Goal: Task Accomplishment & Management: Complete application form

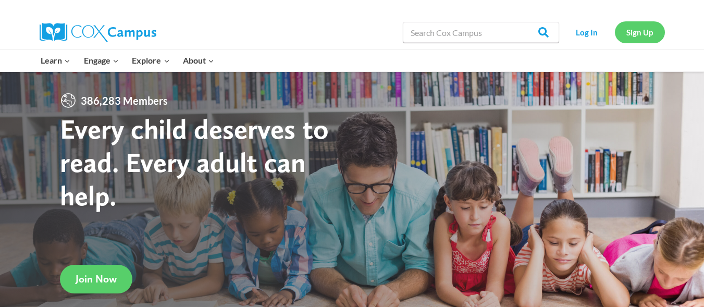
drag, startPoint x: 646, startPoint y: 30, endPoint x: 643, endPoint y: 23, distance: 7.5
click at [643, 23] on link "Sign Up" at bounding box center [640, 31] width 50 height 21
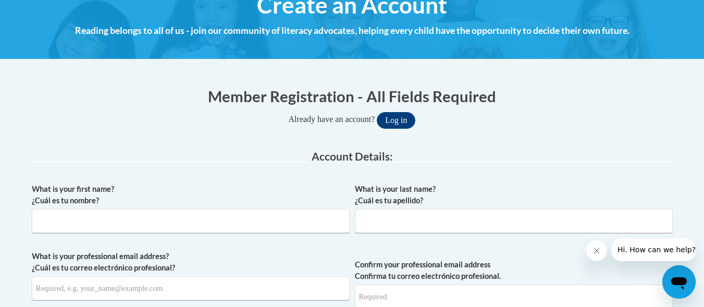
scroll to position [139, 0]
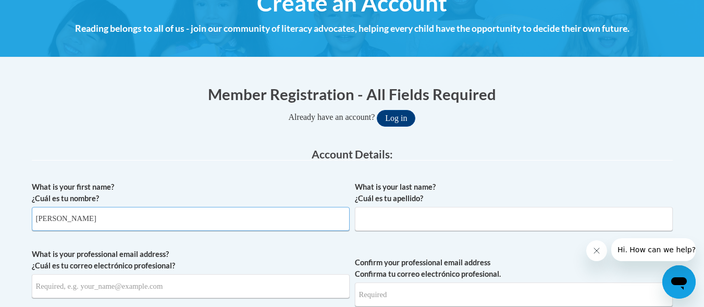
type input "[PERSON_NAME]"
type input "Young"
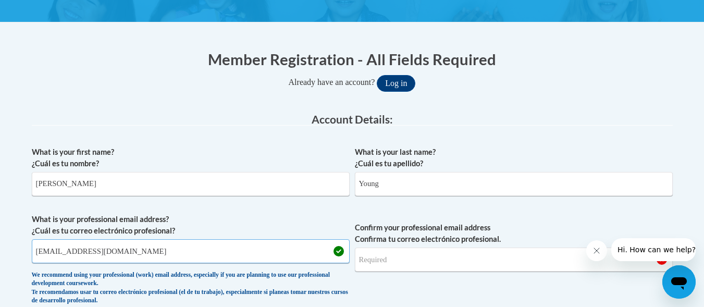
scroll to position [231, 0]
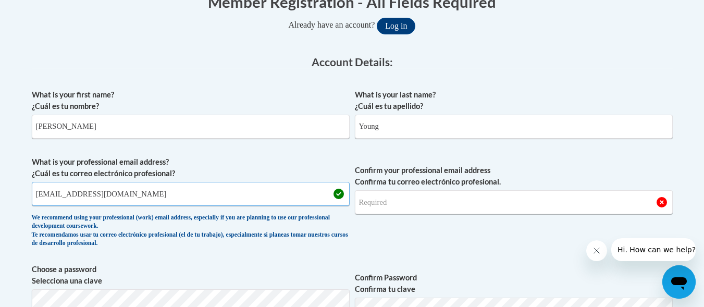
type input "[EMAIL_ADDRESS][DOMAIN_NAME]"
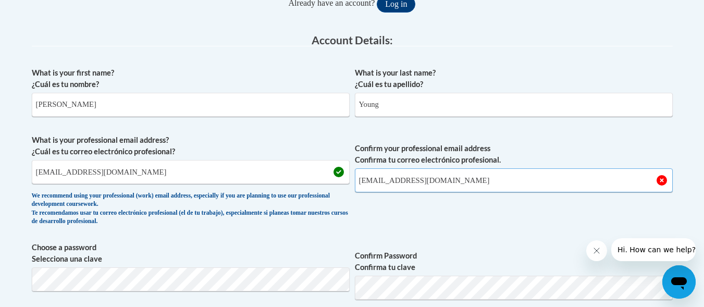
scroll to position [299, 0]
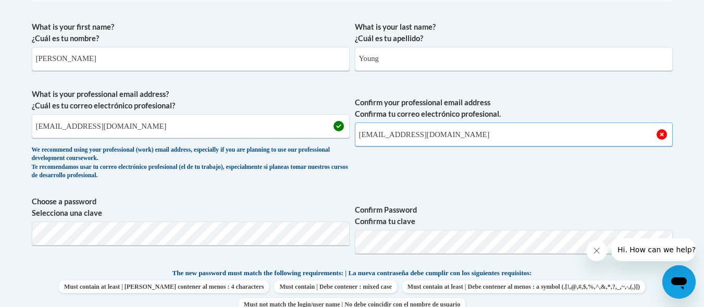
type input "[EMAIL_ADDRESS][DOMAIN_NAME]"
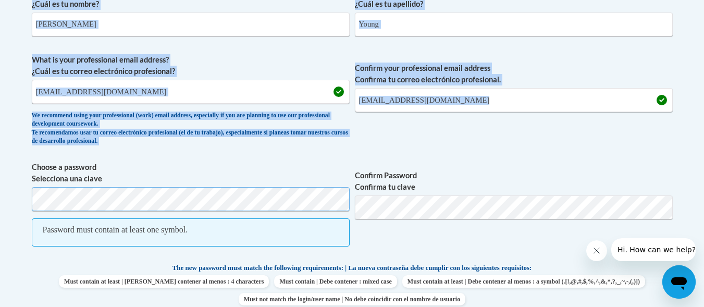
scroll to position [344, 0]
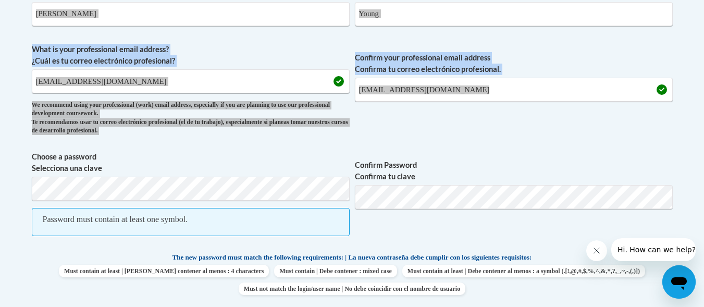
click at [595, 251] on icon "Close message from company" at bounding box center [597, 251] width 8 height 8
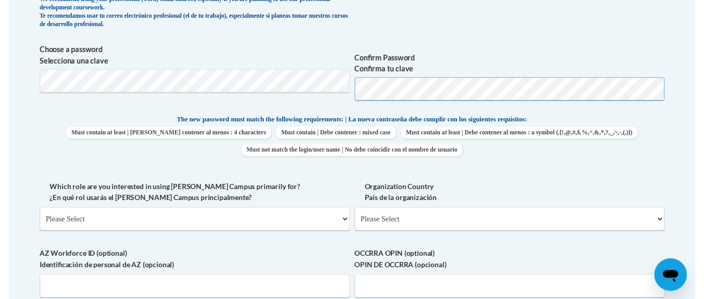
scroll to position [503, 0]
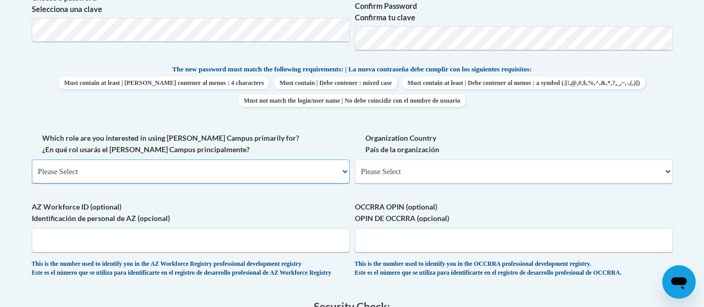
select select "fbf2d438-af2f-41f8-98f1-81c410e29de3"
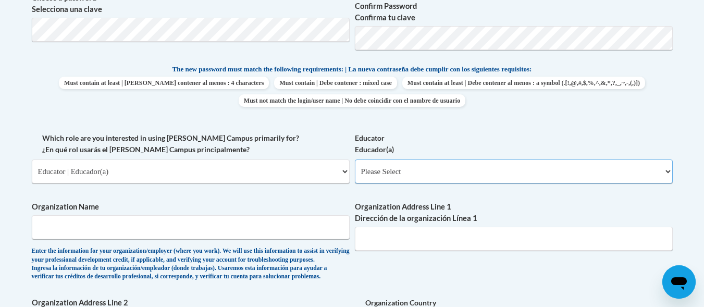
select select "5e2af403-4f2c-4e49-a02f-103e55d7b75b"
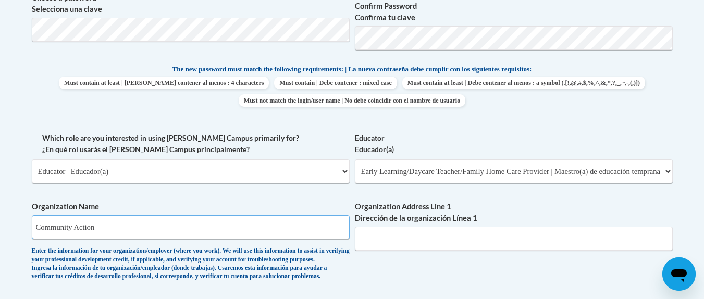
type input "Community Action"
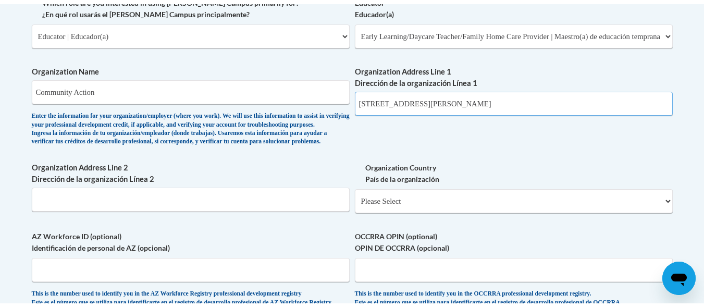
scroll to position [655, 0]
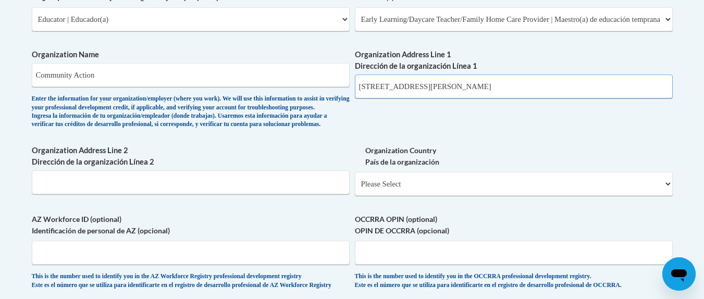
type input "[STREET_ADDRESS][PERSON_NAME]"
select select "ad49bcad-a171-4b2e-b99c-48b446064914"
select select
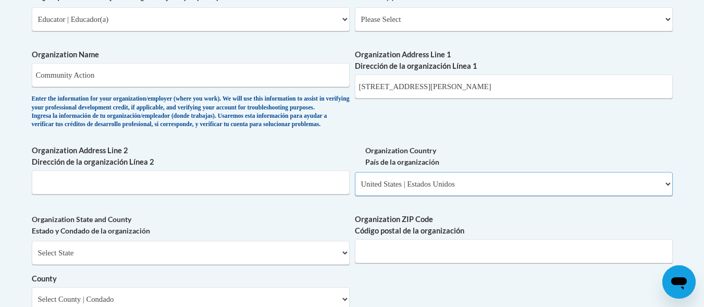
scroll to position [672, 0]
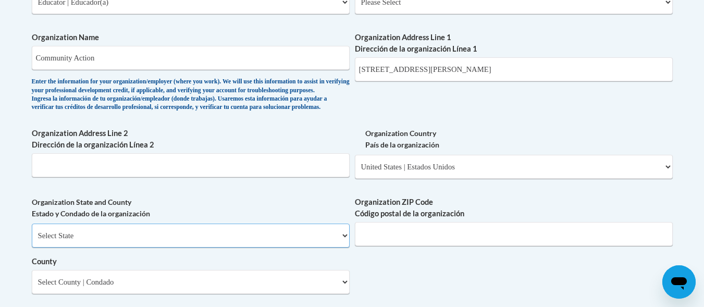
select select "[US_STATE]"
click at [532, 59] on input "[STREET_ADDRESS][PERSON_NAME]" at bounding box center [514, 69] width 318 height 24
type input "[STREET_ADDRESS][PERSON_NAME]"
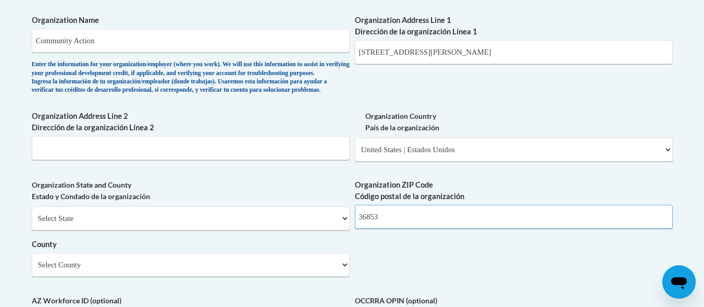
scroll to position [758, 0]
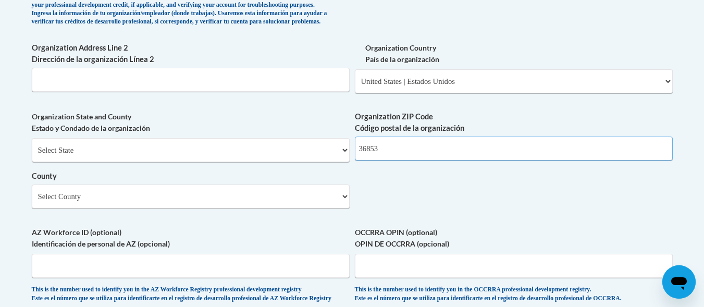
type input "36853"
select select "Tallapoosa"
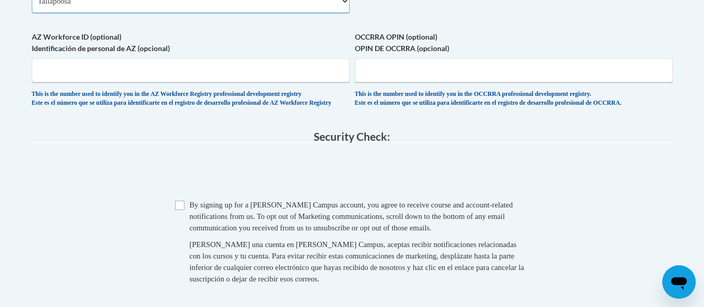
scroll to position [994, 0]
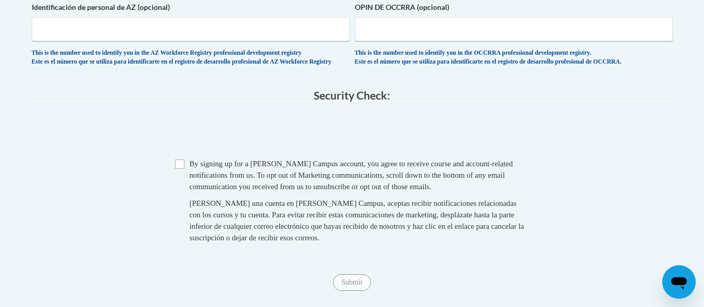
click at [181, 169] on input "Checkbox" at bounding box center [179, 164] width 9 height 9
click at [357, 291] on input "Submit" at bounding box center [352, 282] width 38 height 17
drag, startPoint x: 177, startPoint y: 72, endPoint x: 186, endPoint y: 78, distance: 10.8
click at [177, 160] on input "Checkbox" at bounding box center [179, 164] width 9 height 9
checkbox input "true"
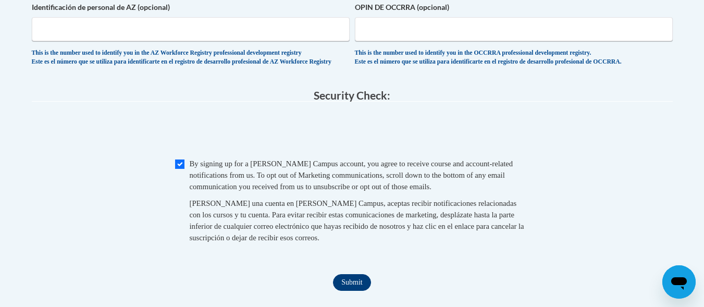
click at [362, 274] on input "Submit" at bounding box center [352, 282] width 38 height 17
type input "[PERSON_NAME]"
type input "Young"
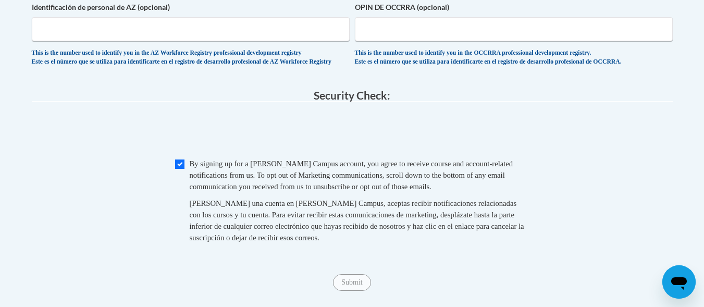
type input "[EMAIL_ADDRESS][DOMAIN_NAME]"
select select "fbf2d438-af2f-41f8-98f1-81c410e29de3"
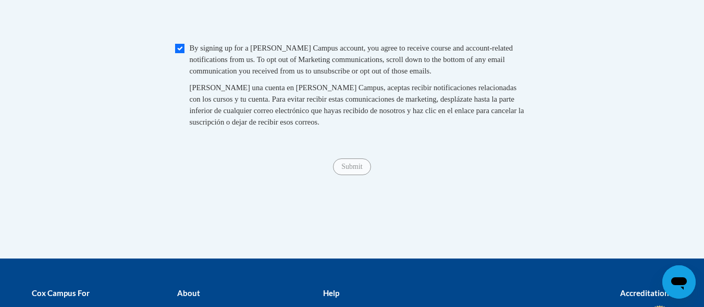
select select "5e2af403-4f2c-4e49-a02f-103e55d7b75b"
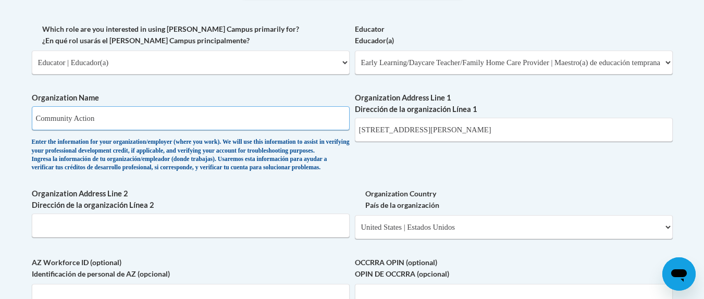
click at [186, 107] on input "Community Action" at bounding box center [191, 118] width 318 height 24
type input "Community Action [PERSON_NAME]/[GEOGRAPHIC_DATA]/[GEOGRAPHIC_DATA]"
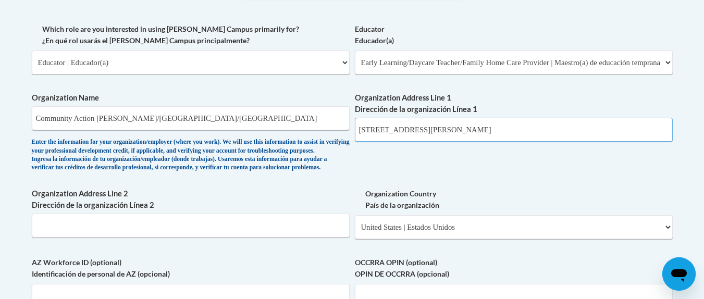
click at [407, 118] on input "[STREET_ADDRESS][PERSON_NAME]" at bounding box center [514, 130] width 318 height 24
click at [493, 120] on input "[STREET_ADDRESS][PERSON_NAME]" at bounding box center [514, 130] width 318 height 24
click at [443, 124] on input "[STREET_ADDRESS][PERSON_NAME]" at bounding box center [514, 130] width 318 height 24
click at [456, 121] on input "[STREET_ADDRESS][PERSON_NAME]" at bounding box center [514, 130] width 318 height 24
type input "[STREET_ADDRESS][PERSON_NAME]"
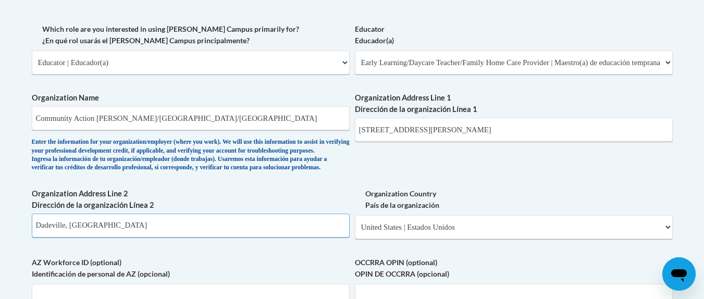
type input "Dadeville, [GEOGRAPHIC_DATA]"
select select "ad49bcad-a171-4b2e-b99c-48b446064914"
select select
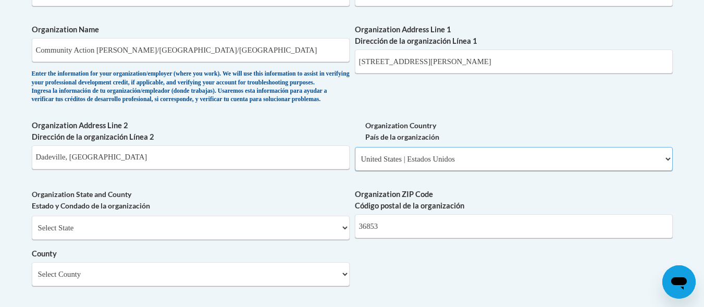
scroll to position [691, 0]
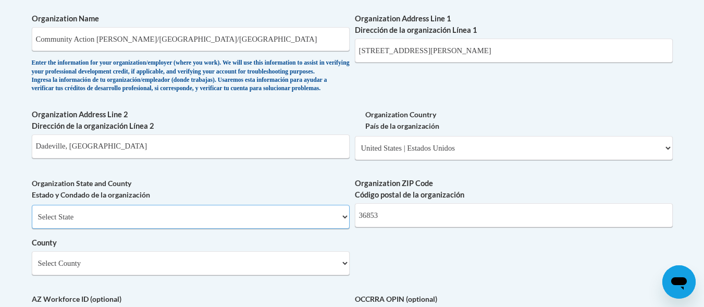
select select "[US_STATE]"
click at [414, 223] on input "36853" at bounding box center [514, 215] width 318 height 24
click at [383, 219] on input "36853" at bounding box center [514, 215] width 318 height 24
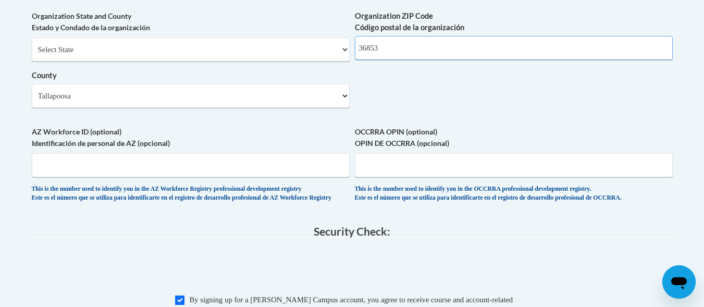
scroll to position [953, 0]
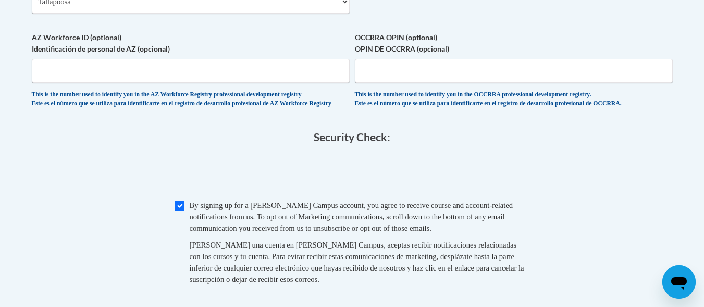
type input "36853"
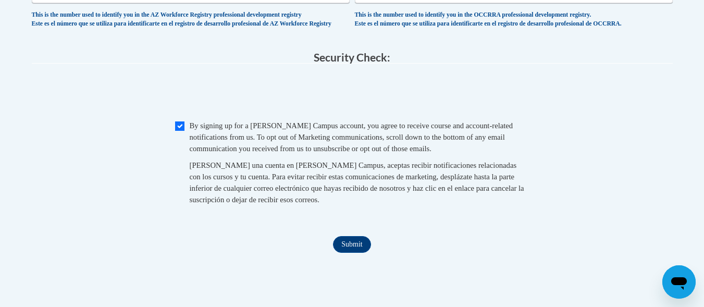
scroll to position [1116, 0]
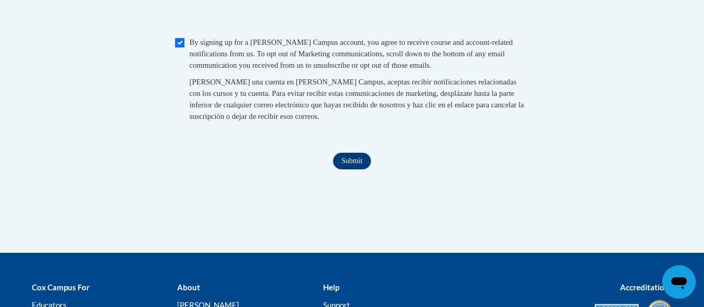
click at [346, 167] on input "Submit" at bounding box center [352, 161] width 38 height 17
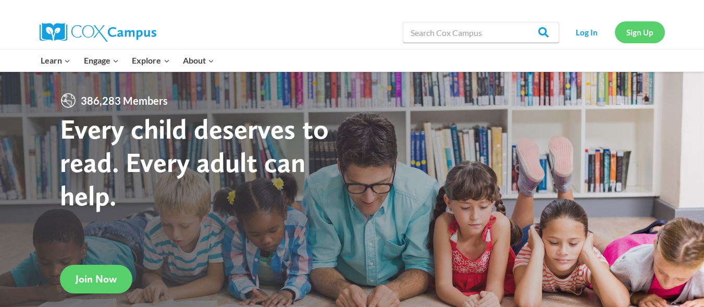
click at [645, 36] on link "Sign Up" at bounding box center [640, 31] width 50 height 21
